Goal: Task Accomplishment & Management: Complete application form

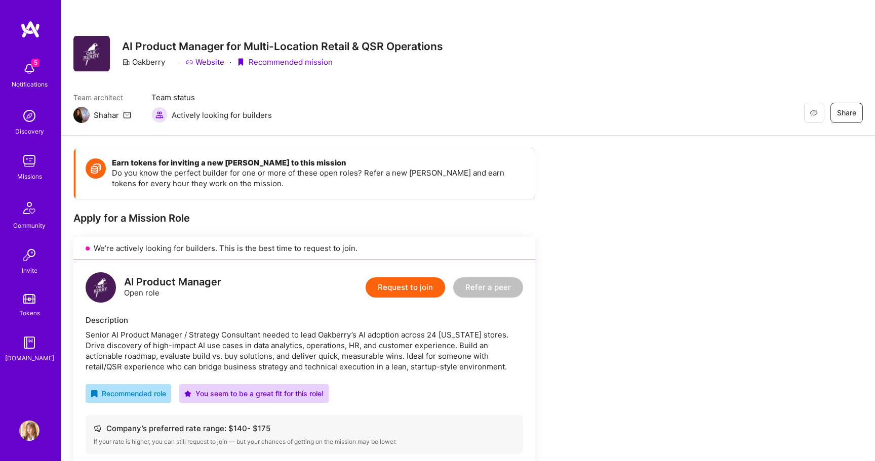
click at [395, 290] on button "Request to join" at bounding box center [406, 288] width 80 height 20
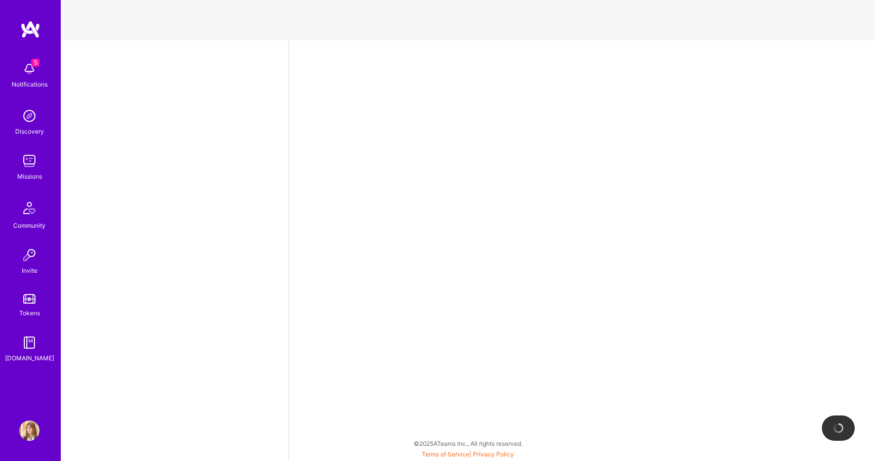
select select "US"
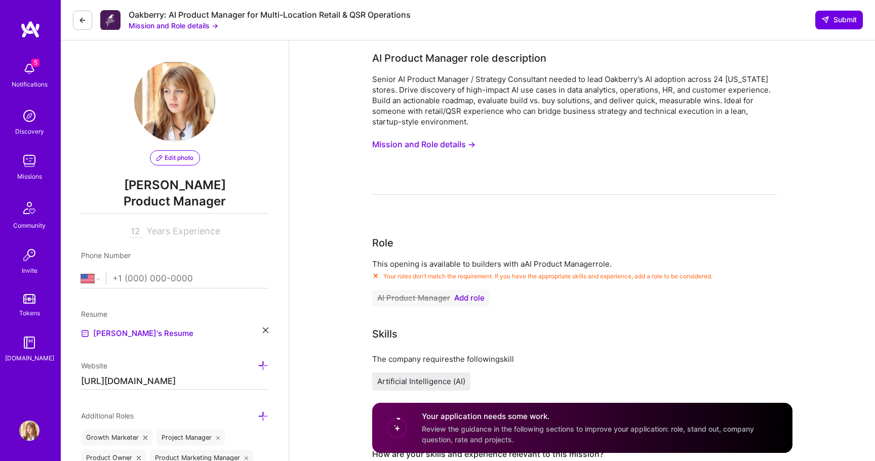
click at [469, 296] on span "Add role" at bounding box center [469, 298] width 30 height 8
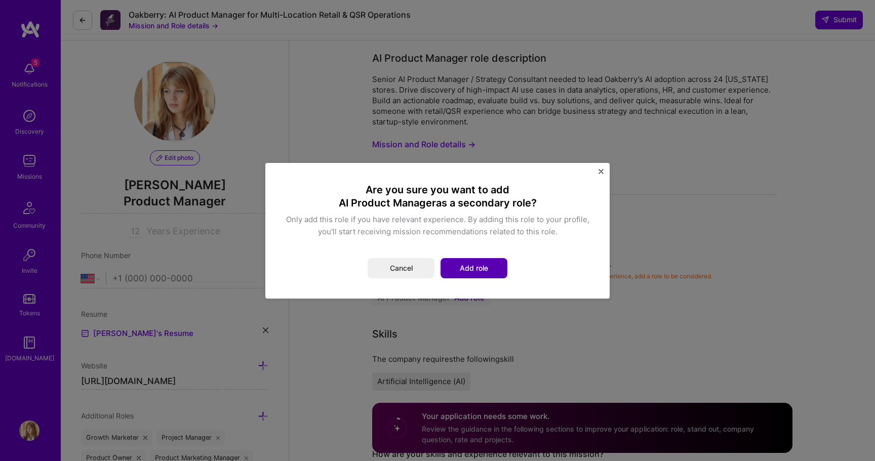
click at [480, 269] on button "Add role" at bounding box center [474, 268] width 67 height 20
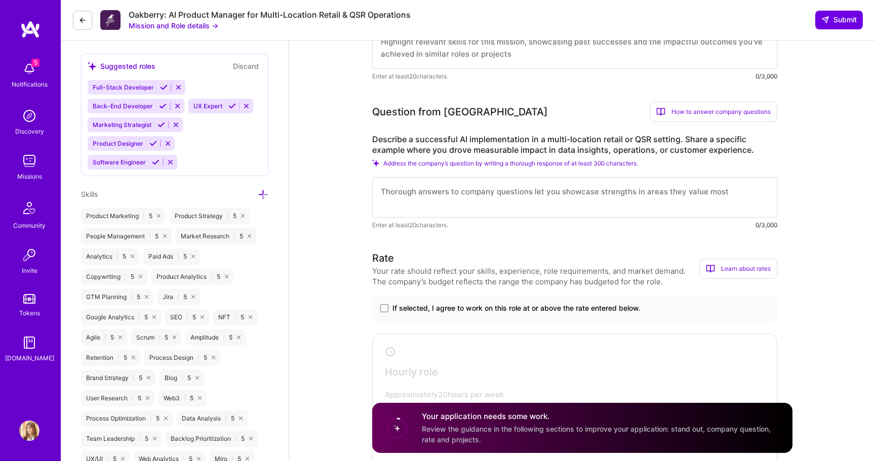
scroll to position [454, 0]
